Goal: Transaction & Acquisition: Purchase product/service

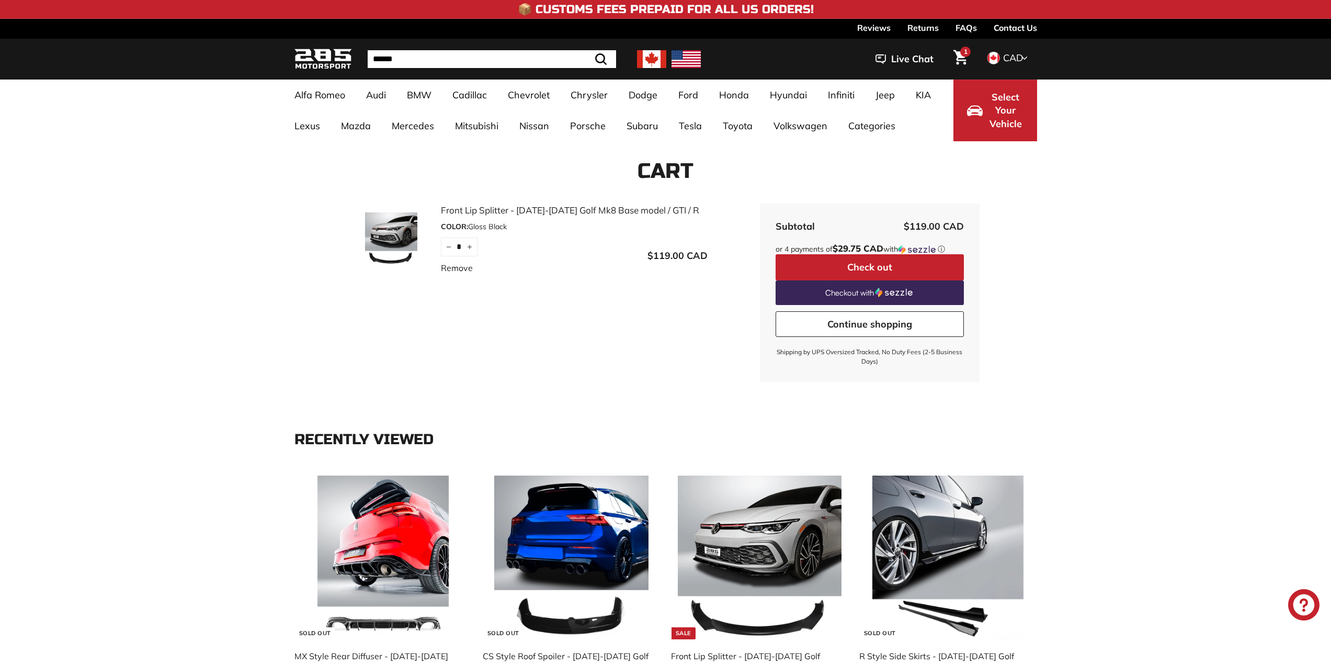
click at [1185, 238] on div "Cart Front Lip Splitter - 2022-2025 Golf Mk8 Base model / GTI / R COLOR: Gloss …" at bounding box center [665, 270] width 1331 height 259
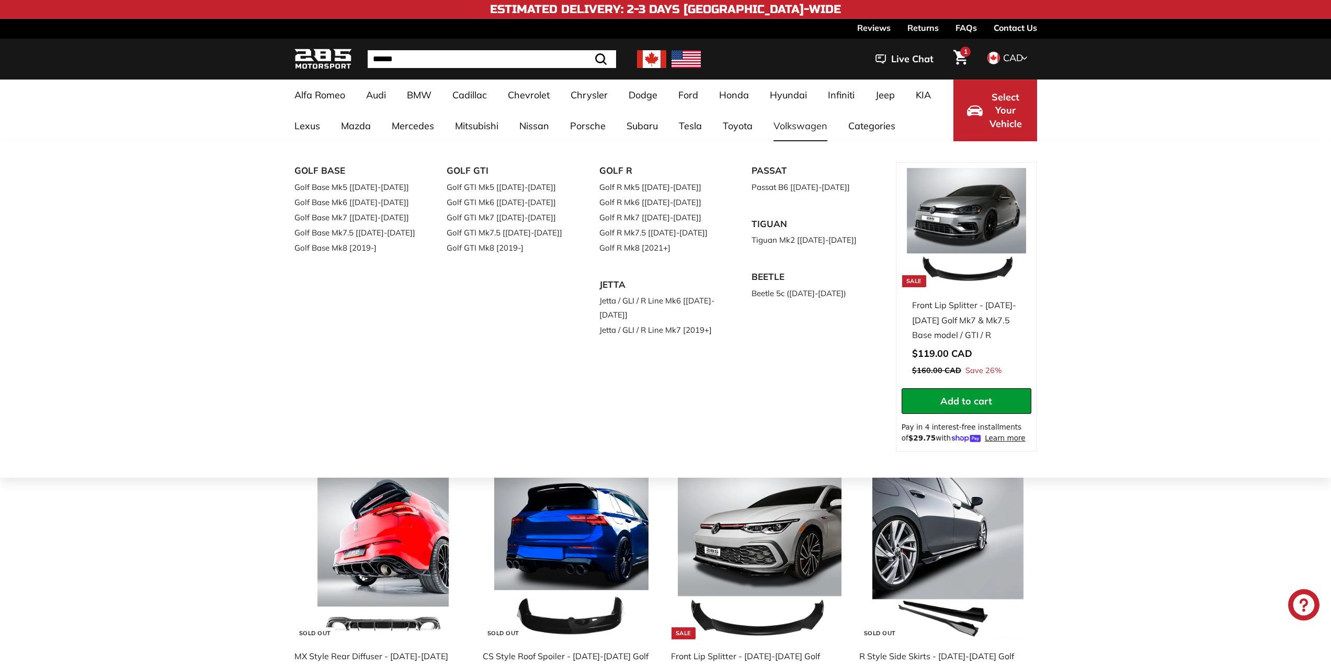
click at [802, 128] on link "Volkswagen" at bounding box center [800, 125] width 75 height 31
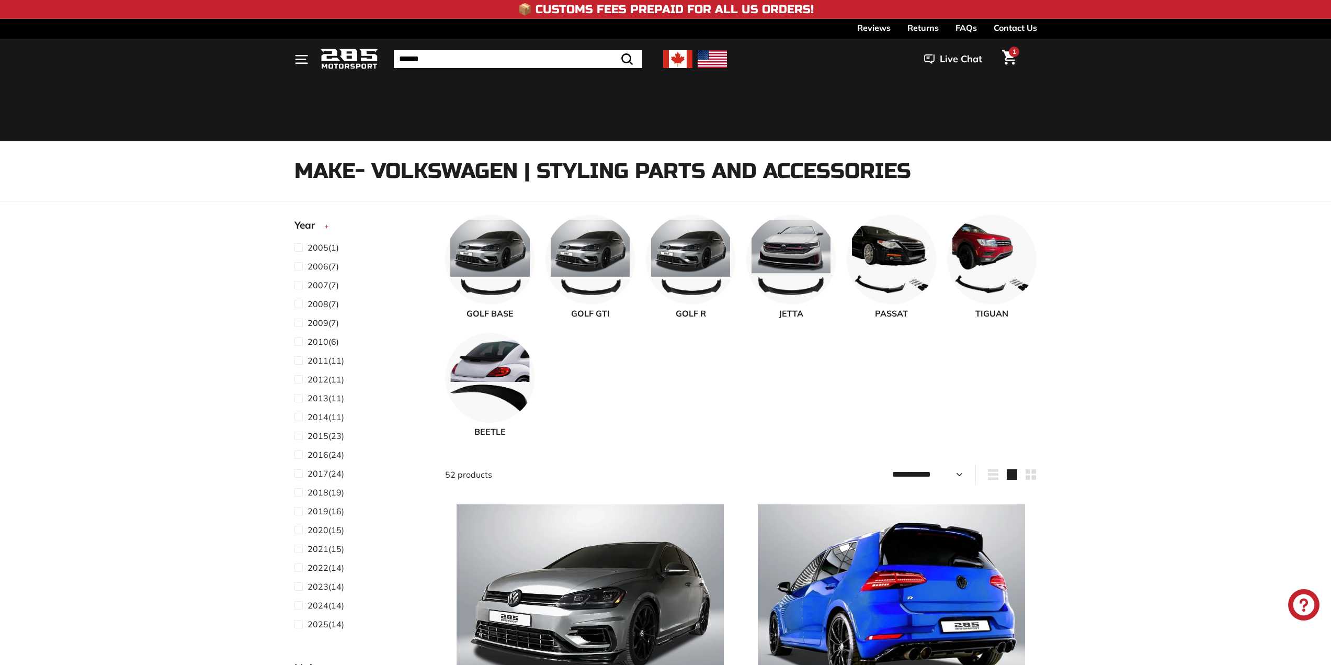
select select "**********"
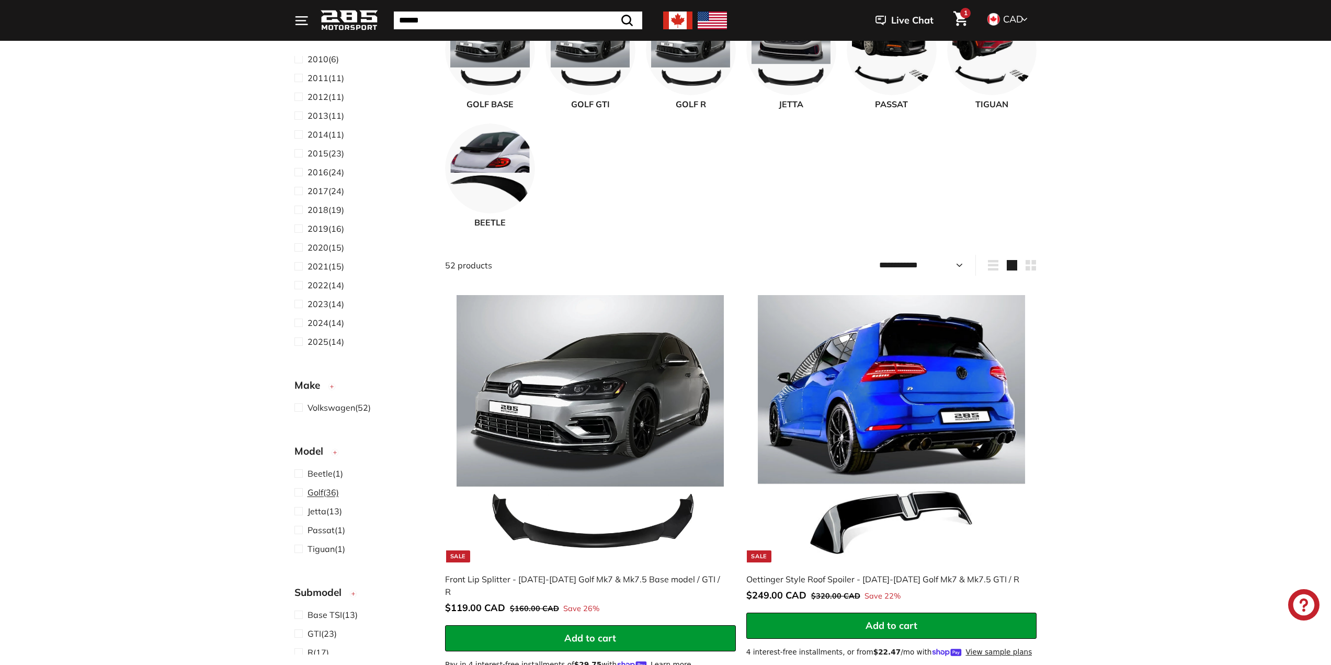
scroll to position [209, 0]
click at [335, 254] on span "2025 (14)" at bounding box center [325, 256] width 37 height 13
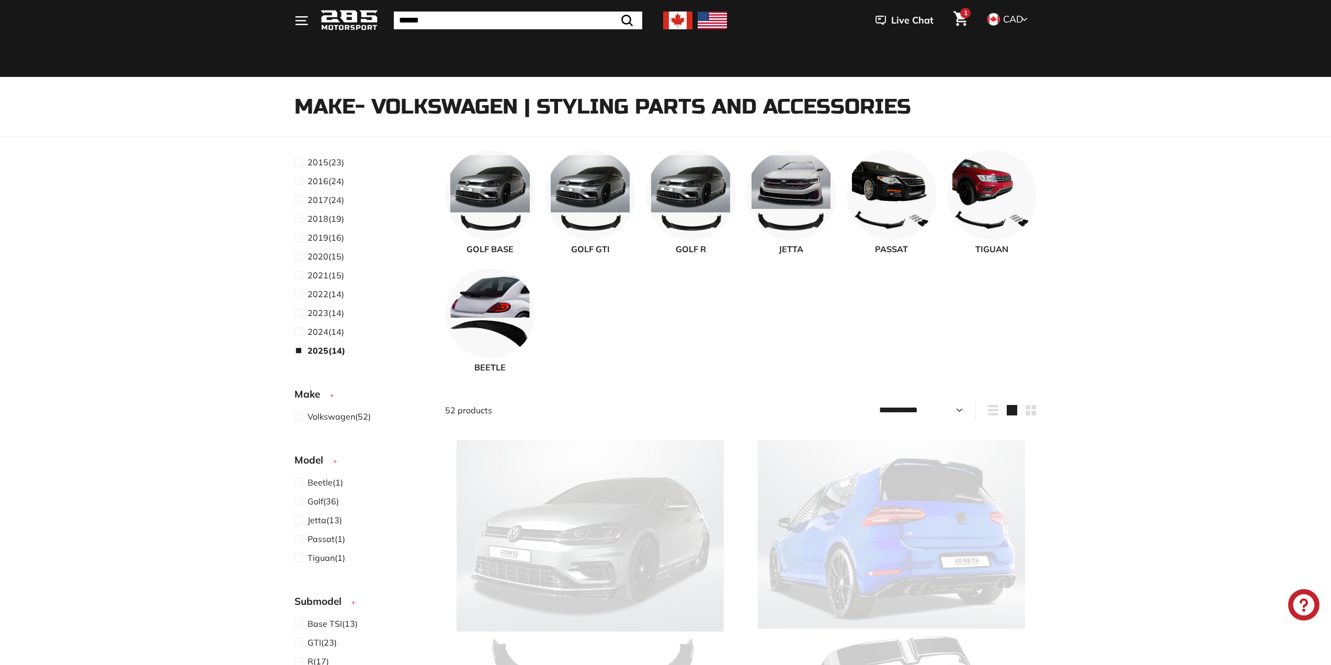
scroll to position [27, 0]
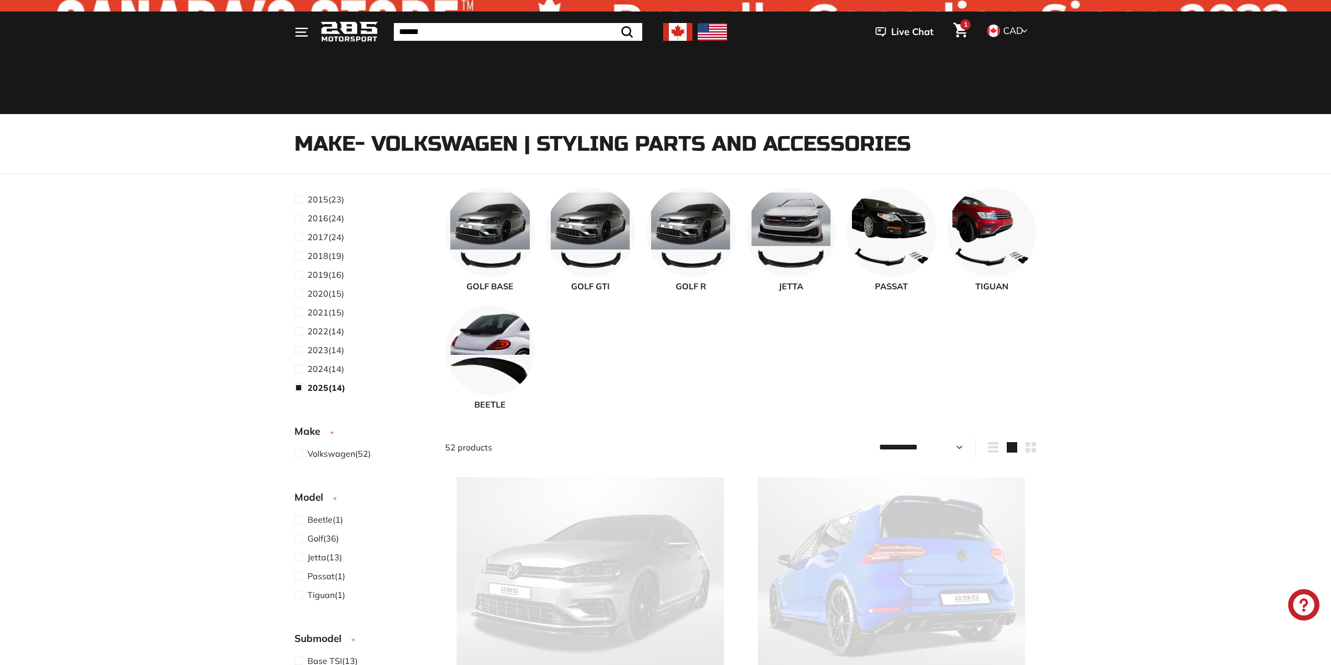
select select "**********"
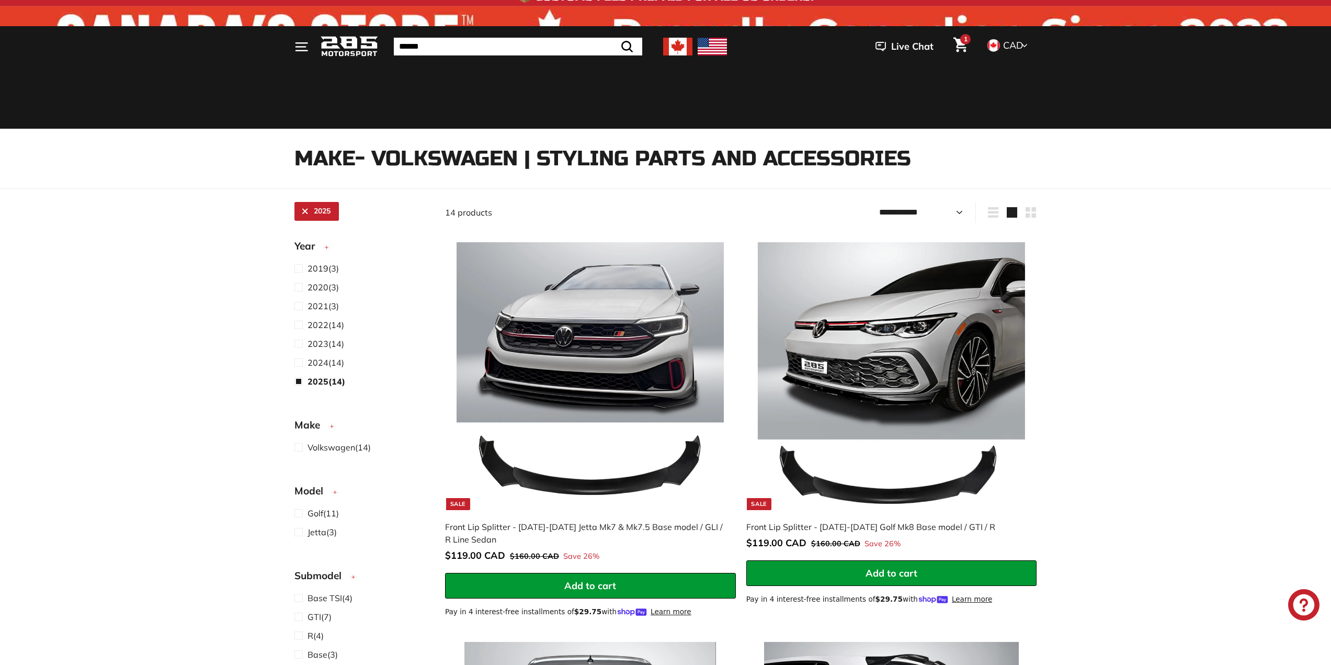
scroll to position [0, 0]
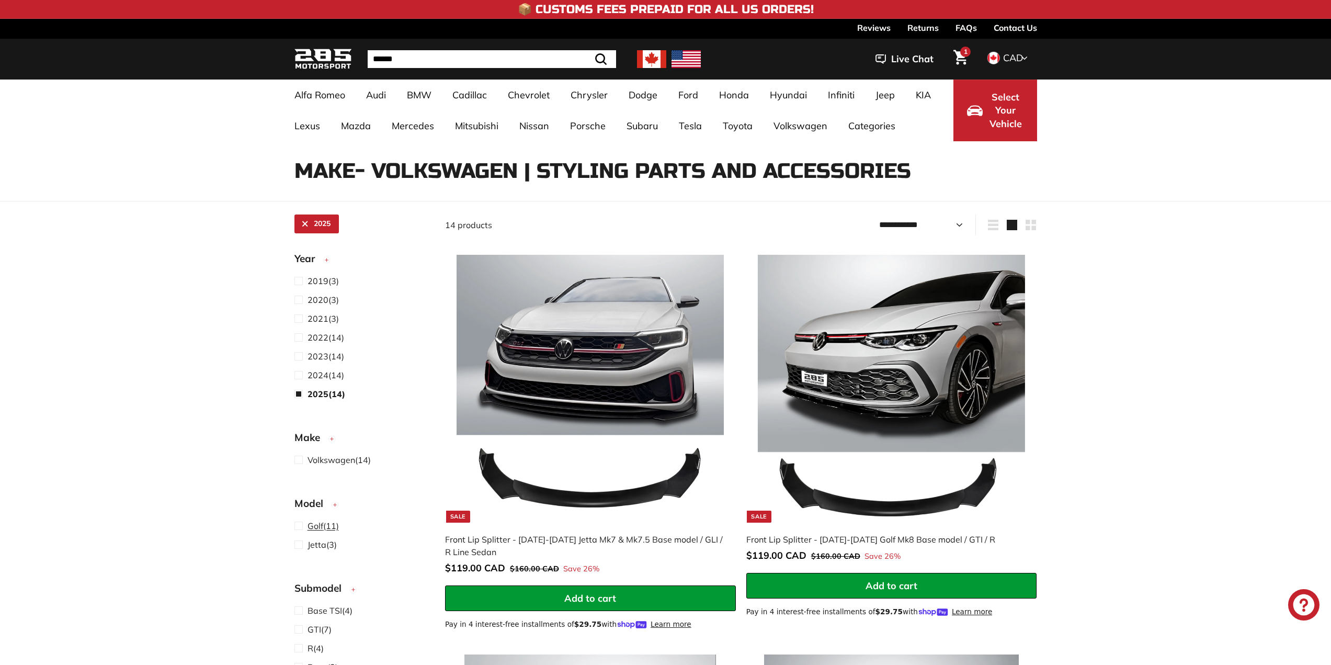
click at [297, 523] on span at bounding box center [300, 525] width 13 height 13
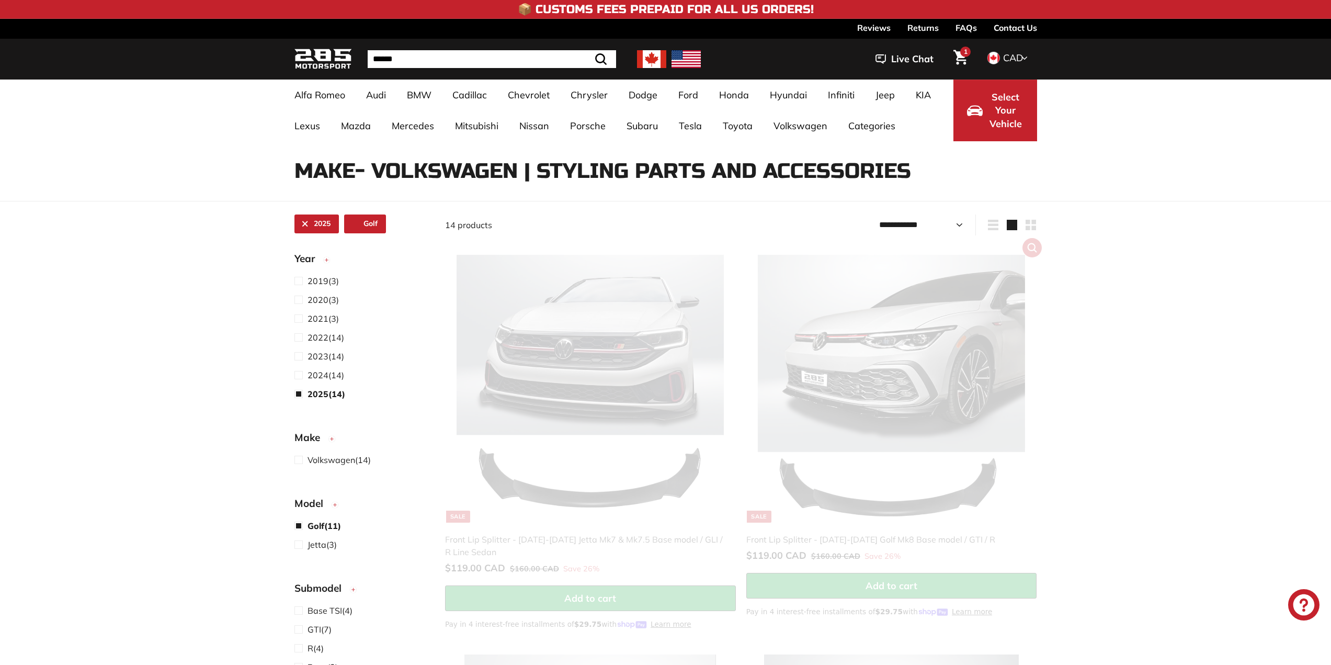
scroll to position [27, 0]
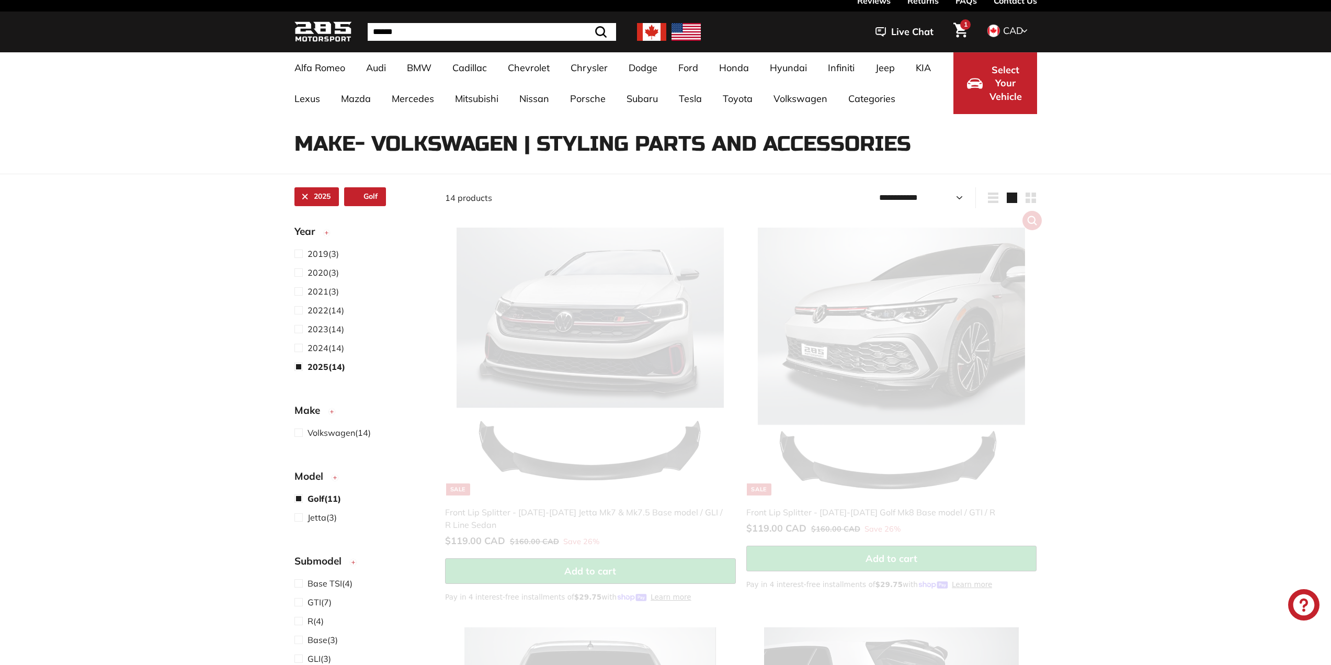
select select "**********"
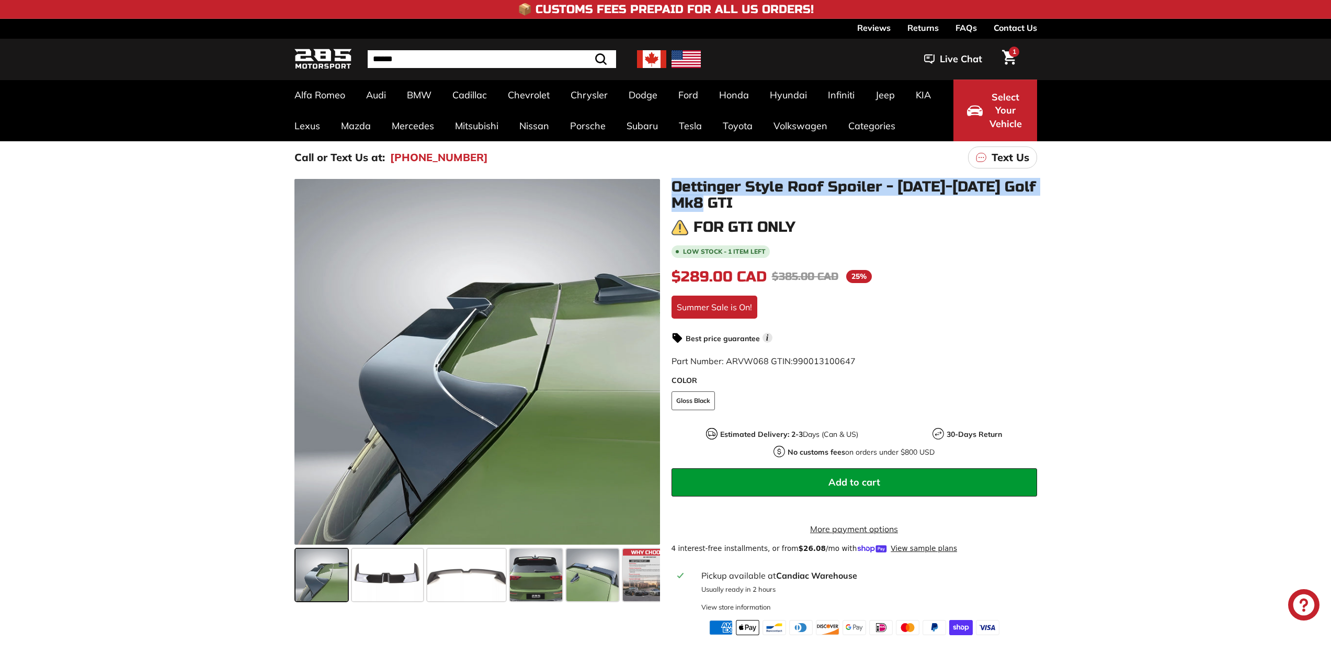
click at [667, 183] on div "Oettinger Style Roof Spoiler - 2022-2025 Golf Mk8 GTI For GTI only Low stock - …" at bounding box center [848, 407] width 377 height 456
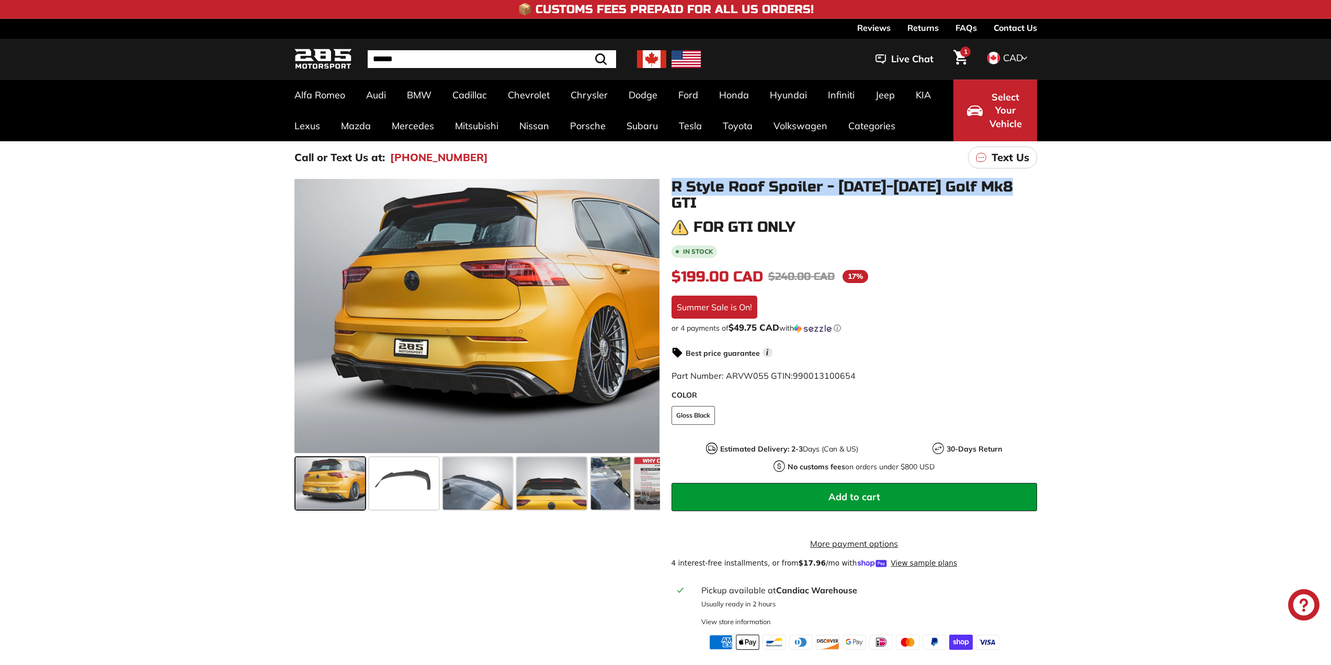
drag, startPoint x: 668, startPoint y: 186, endPoint x: 1034, endPoint y: 188, distance: 366.6
click at [1034, 188] on div "R Style Roof Spoiler - 2022-2025 Golf Mk8 GTI For GTI only In stock $199.00 CAD…" at bounding box center [848, 414] width 377 height 471
copy h1 "R Style Roof Spoiler - 2022-2025 Golf Mk8 GTI"
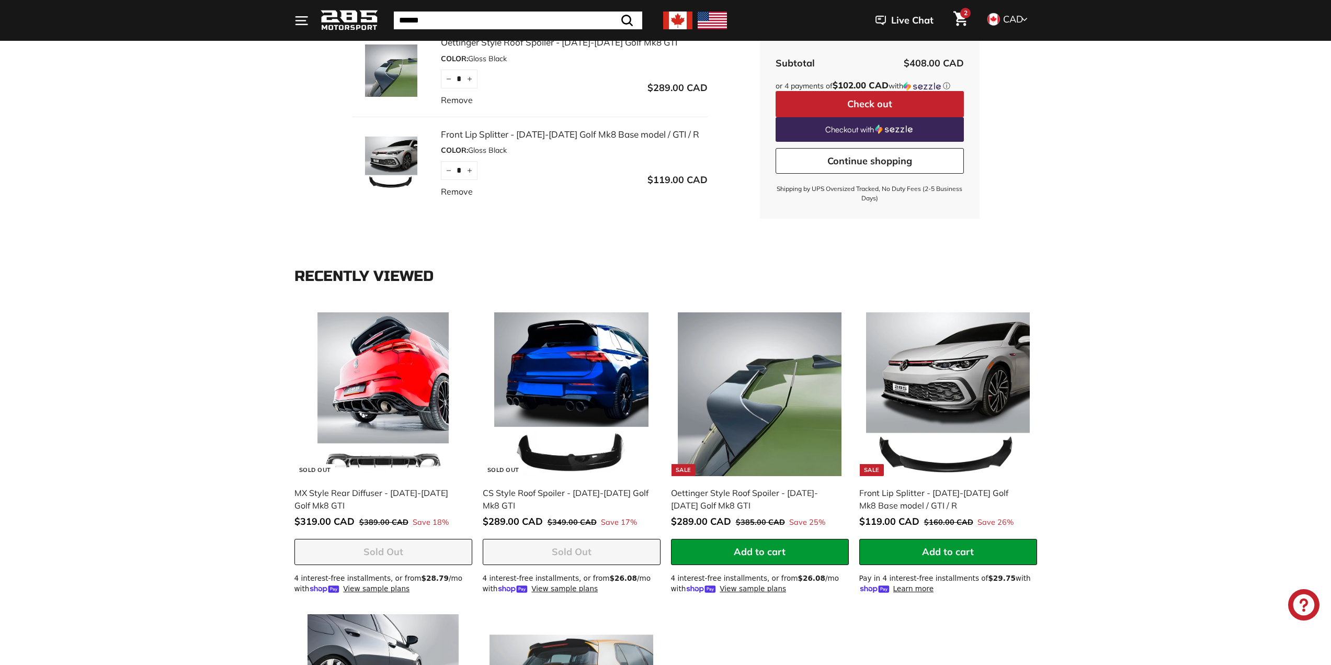
scroll to position [157, 0]
